Goal: Check status: Check status

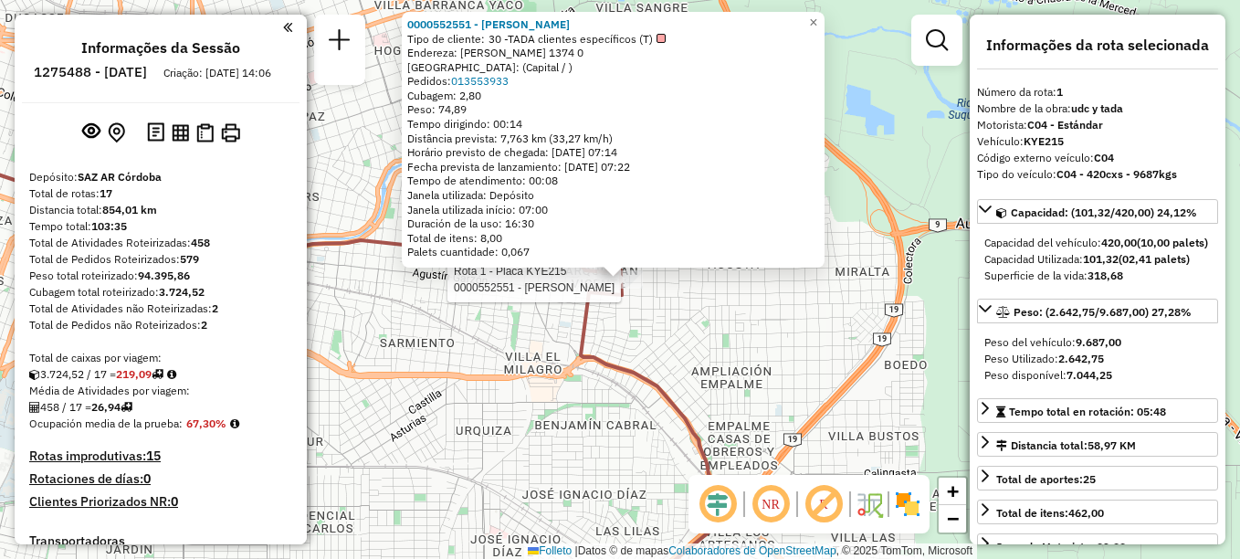
select select "**********"
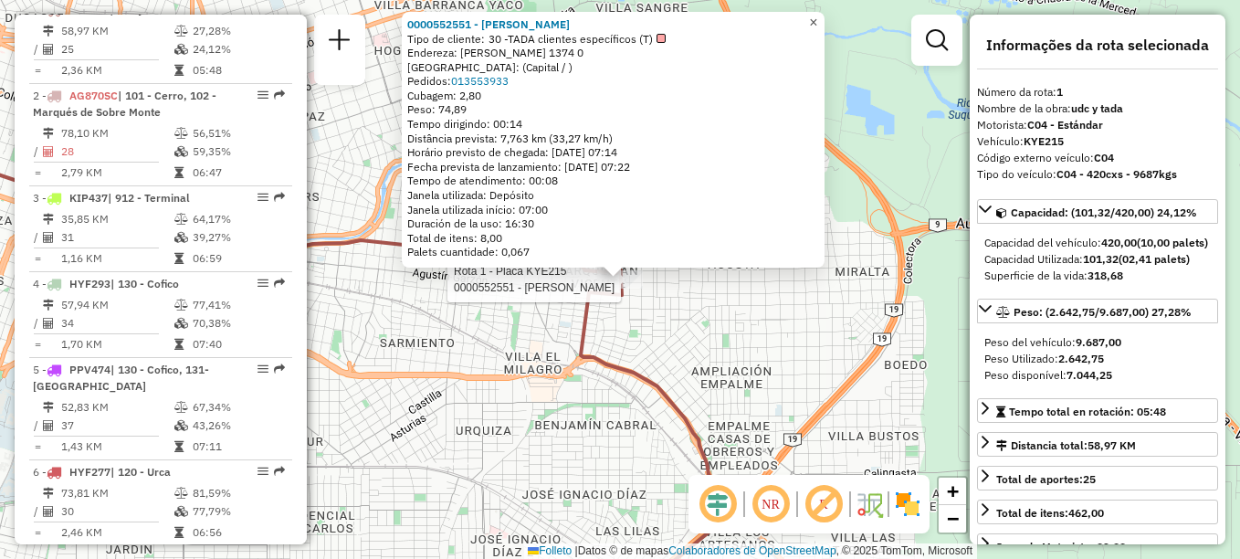
click at [824, 20] on link "×" at bounding box center [814, 23] width 22 height 22
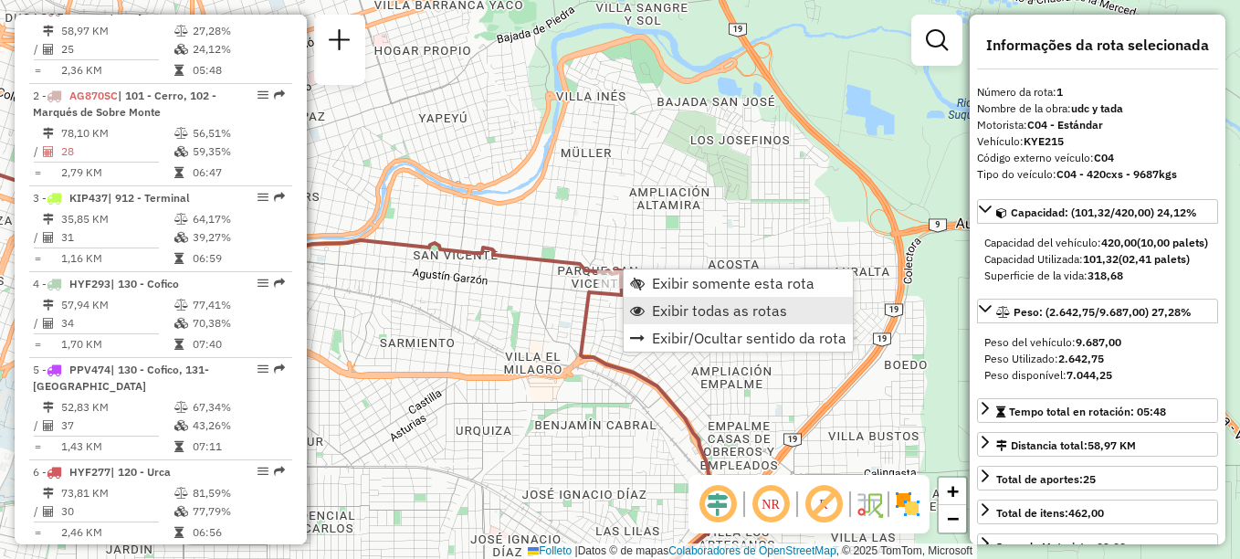
click at [641, 308] on span "Exibir todas as rotas" at bounding box center [637, 310] width 15 height 15
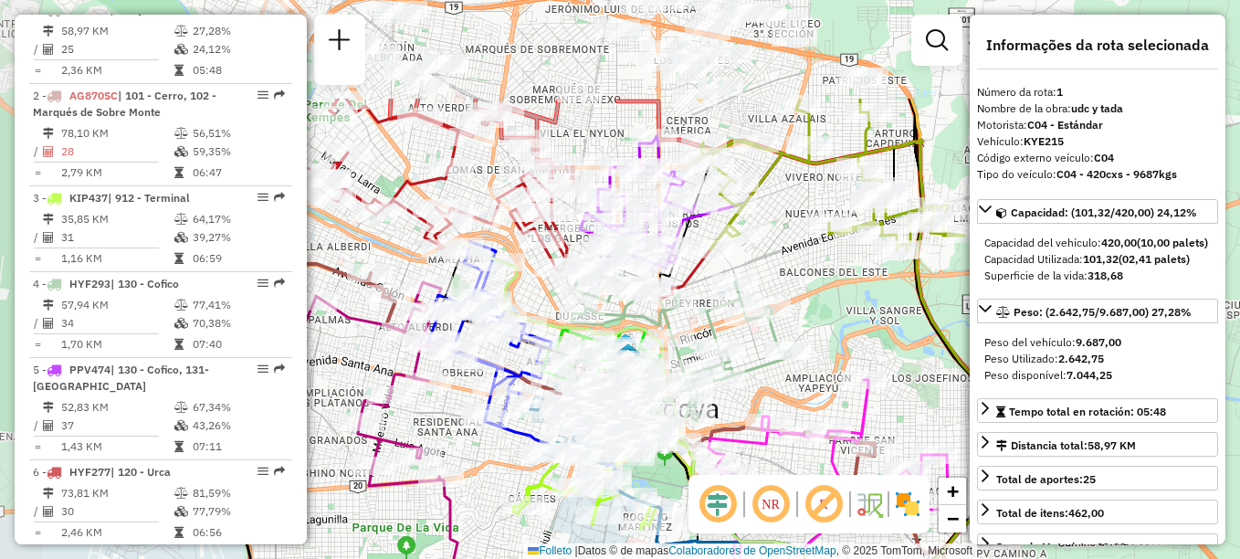
drag, startPoint x: 452, startPoint y: 356, endPoint x: 649, endPoint y: 481, distance: 233.5
click at [649, 481] on div "Janela de atendimento Grade de atendimento Capacidade Transportadoras Veículos …" at bounding box center [620, 279] width 1240 height 559
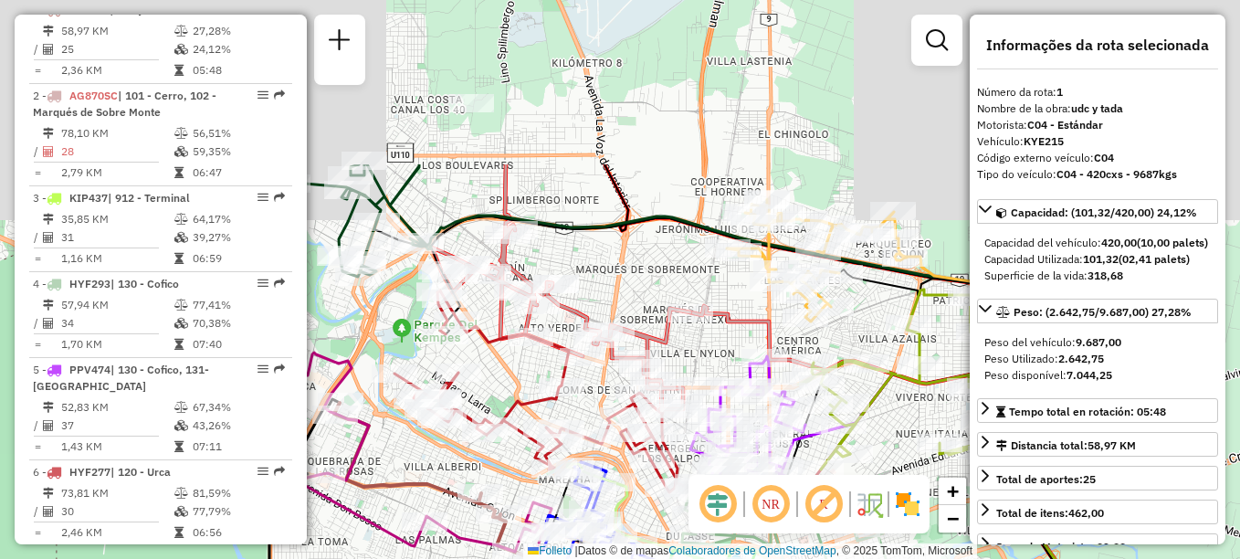
drag, startPoint x: 436, startPoint y: 347, endPoint x: 509, endPoint y: 493, distance: 162.9
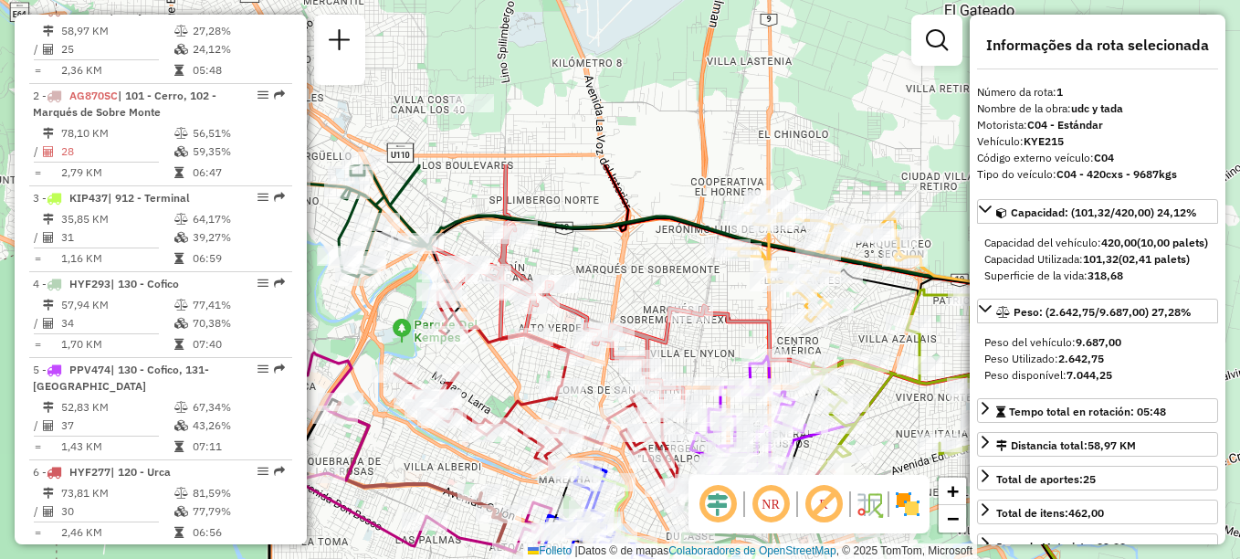
click at [509, 493] on div "Rota 3 - Placa KIP437 0000037270 - Salas Victor Rota 3 - Placa KIP437 000017852…" at bounding box center [620, 279] width 1240 height 559
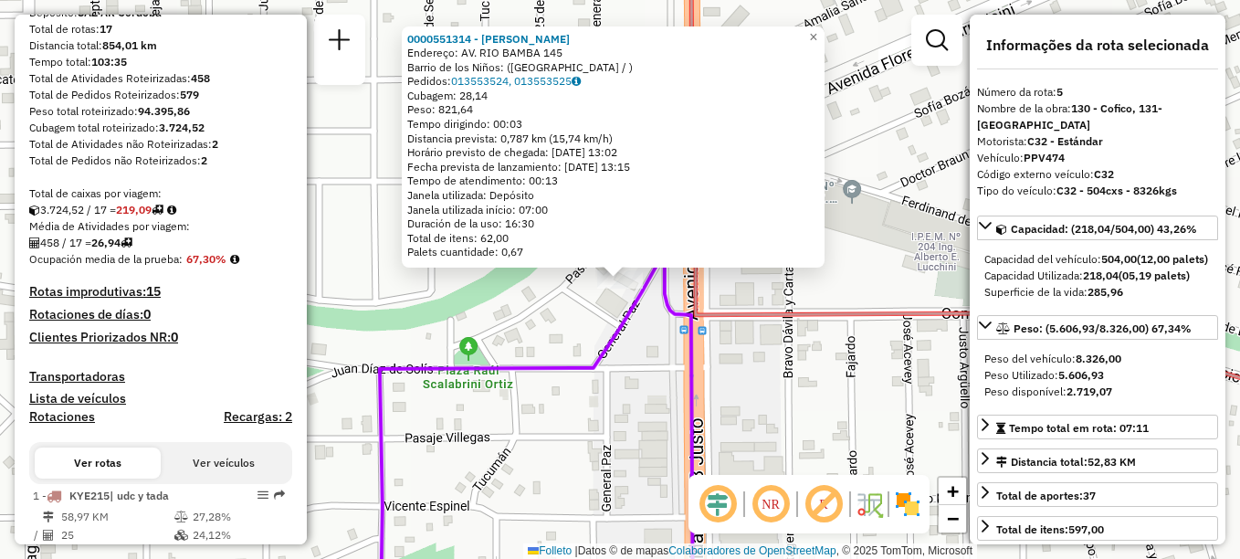
scroll to position [0, 0]
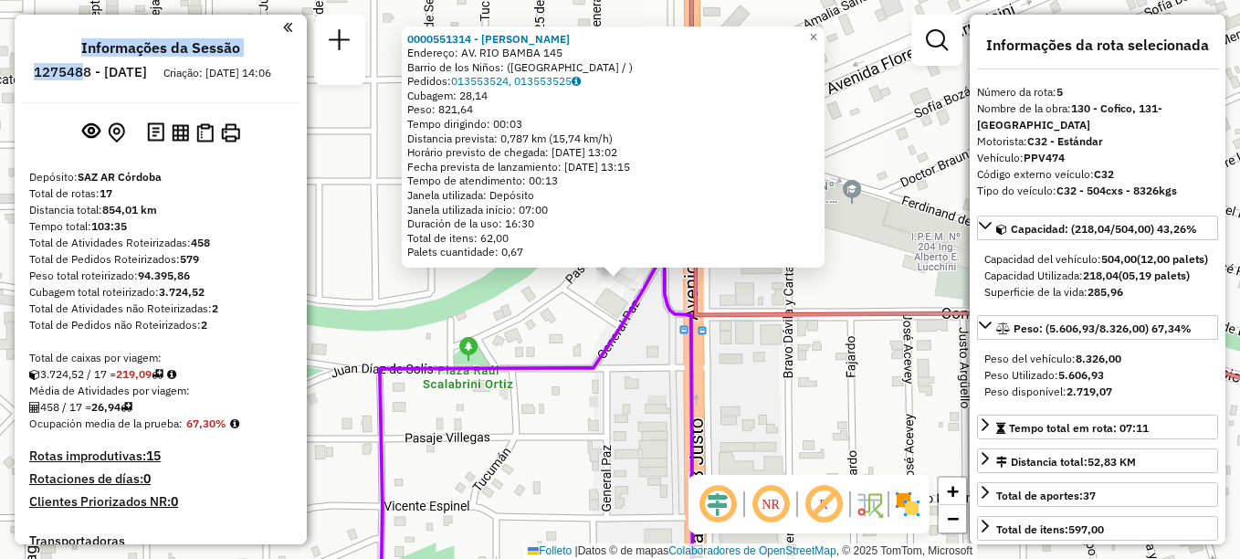
drag, startPoint x: 82, startPoint y: 62, endPoint x: 133, endPoint y: 70, distance: 51.8
click at [133, 70] on ul "Informações da Sessão 1275488 - [DATE] Criação: [DATE] 14:06" at bounding box center [161, 63] width 278 height 48
drag, startPoint x: 133, startPoint y: 70, endPoint x: 73, endPoint y: 80, distance: 61.1
click at [73, 80] on ul "Informações da Sessão 1275488 - [DATE] Criação: [DATE] 14:06" at bounding box center [161, 63] width 278 height 48
drag, startPoint x: 82, startPoint y: 75, endPoint x: 142, endPoint y: 78, distance: 59.4
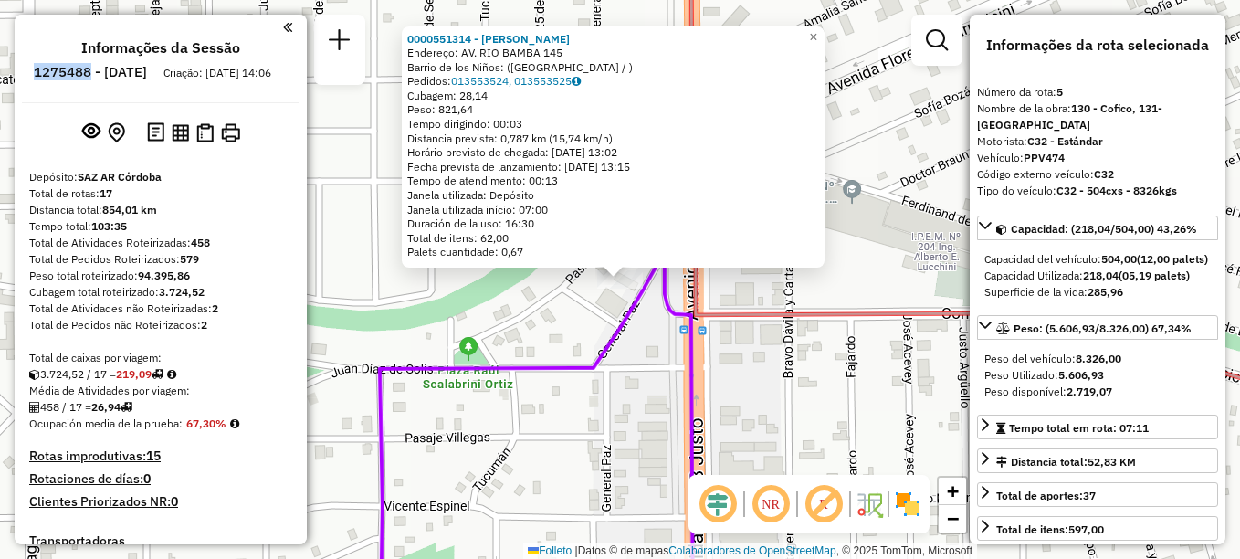
click at [142, 78] on li "1275488 - [DATE]" at bounding box center [90, 76] width 122 height 24
copy h6 "1275488"
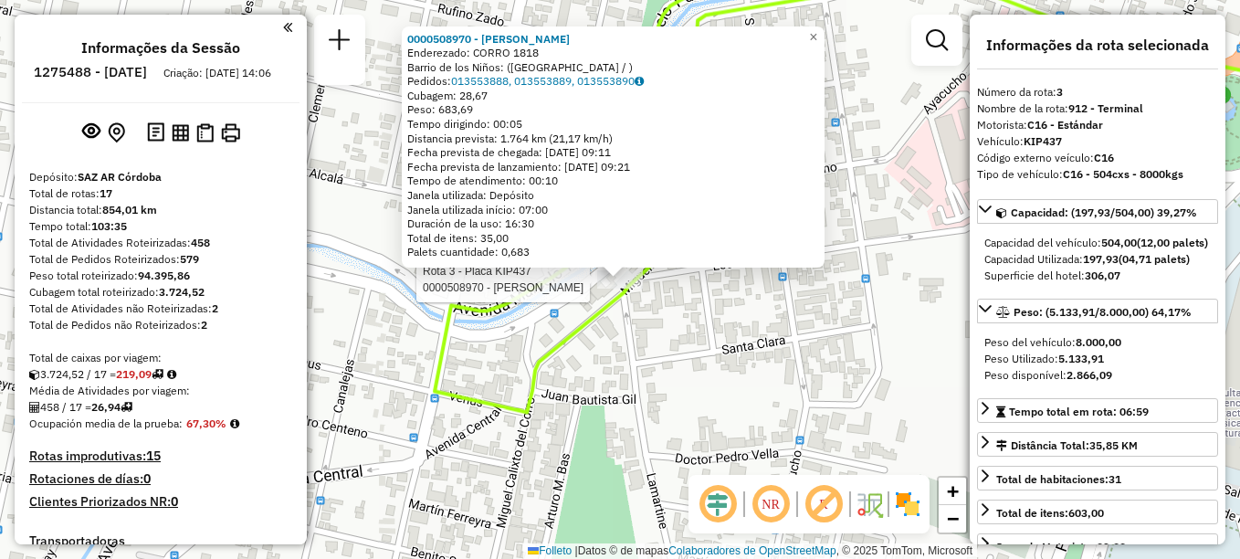
select select "**********"
